Goal: Task Accomplishment & Management: Use online tool/utility

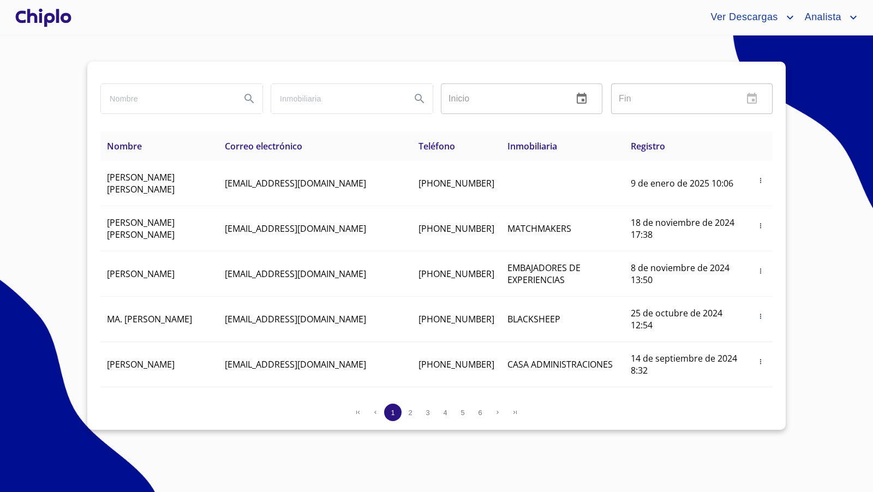
click at [61, 13] on div at bounding box center [43, 17] width 61 height 35
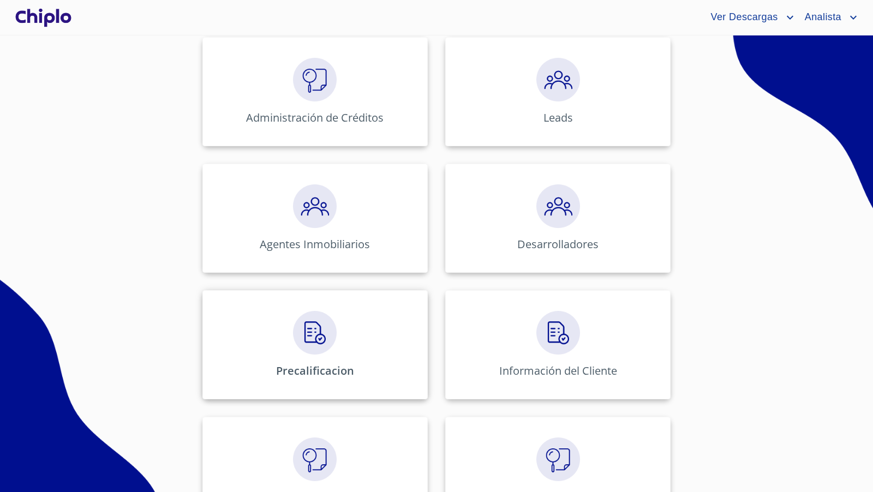
scroll to position [171, 0]
click at [552, 330] on img at bounding box center [559, 333] width 44 height 44
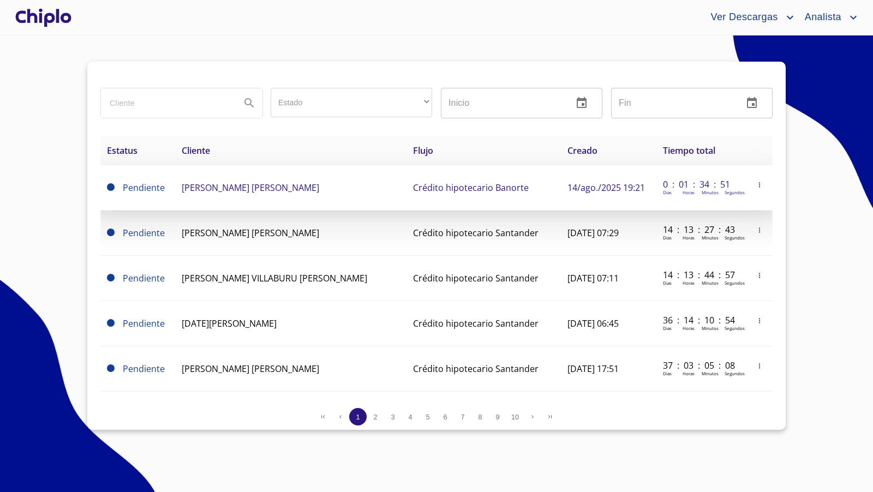
click at [234, 190] on span "[PERSON_NAME] [PERSON_NAME]" at bounding box center [251, 188] width 138 height 12
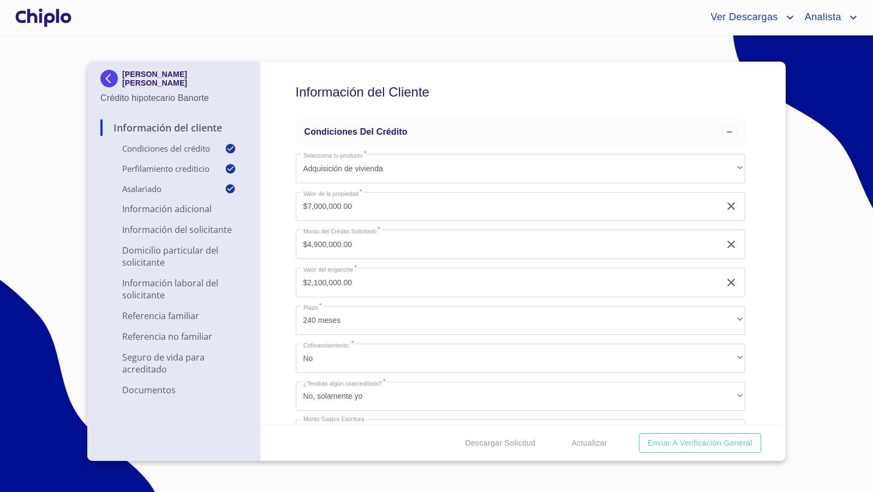
click at [755, 281] on div "Información del Cliente Condiciones del Crédito Selecciona tu producto   * Adqu…" at bounding box center [521, 243] width 520 height 363
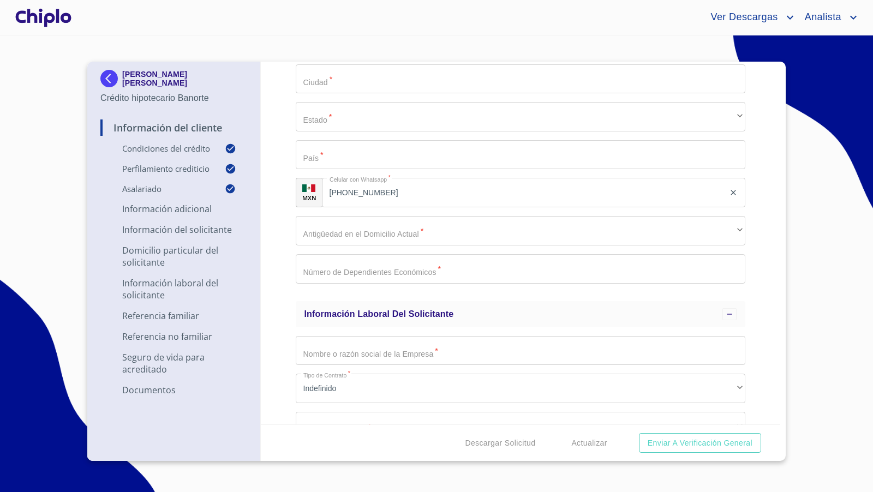
click at [110, 76] on img at bounding box center [111, 78] width 22 height 17
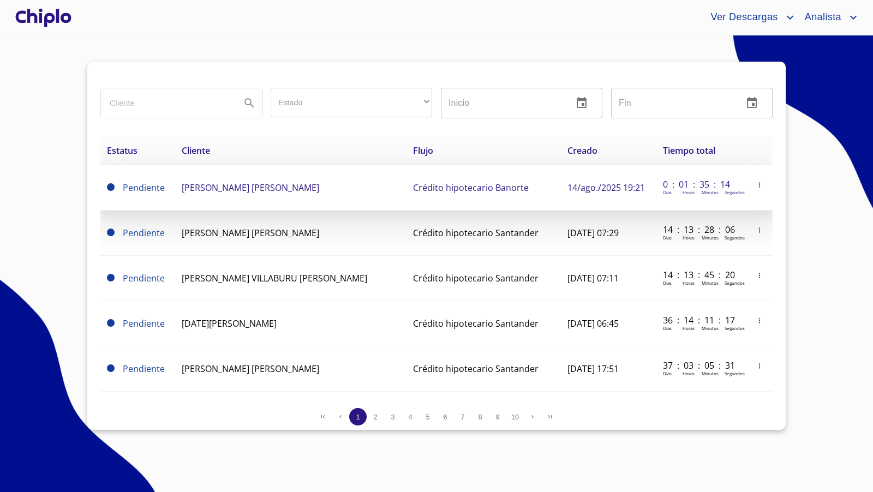
click at [756, 184] on icon "button" at bounding box center [760, 185] width 8 height 8
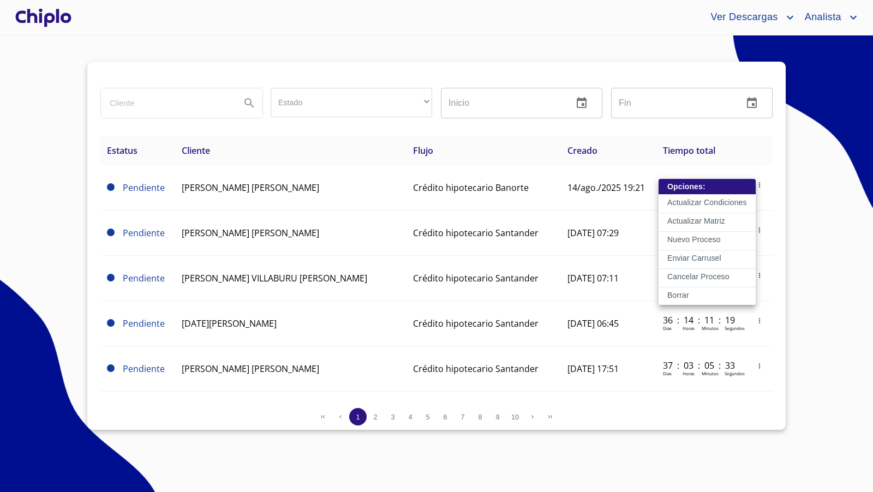
click at [693, 257] on p "Enviar Carrusel" at bounding box center [695, 258] width 54 height 11
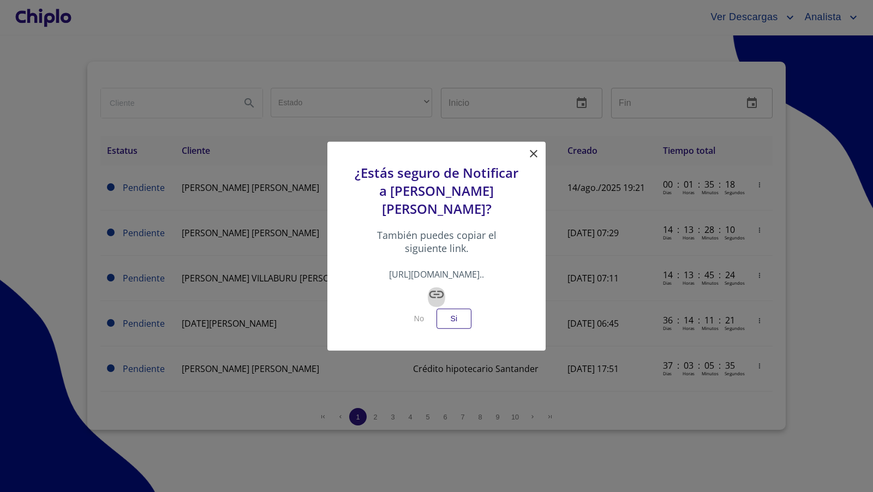
click at [437, 295] on icon "button" at bounding box center [437, 294] width 15 height 7
drag, startPoint x: 535, startPoint y: 154, endPoint x: 439, endPoint y: 128, distance: 99.7
click at [535, 154] on icon at bounding box center [533, 153] width 13 height 13
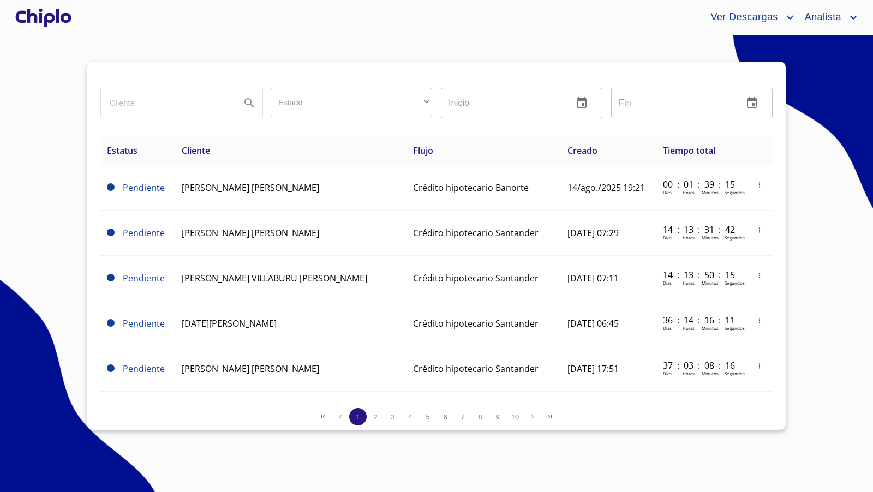
click at [52, 19] on div at bounding box center [43, 17] width 61 height 35
